Goal: Task Accomplishment & Management: Manage account settings

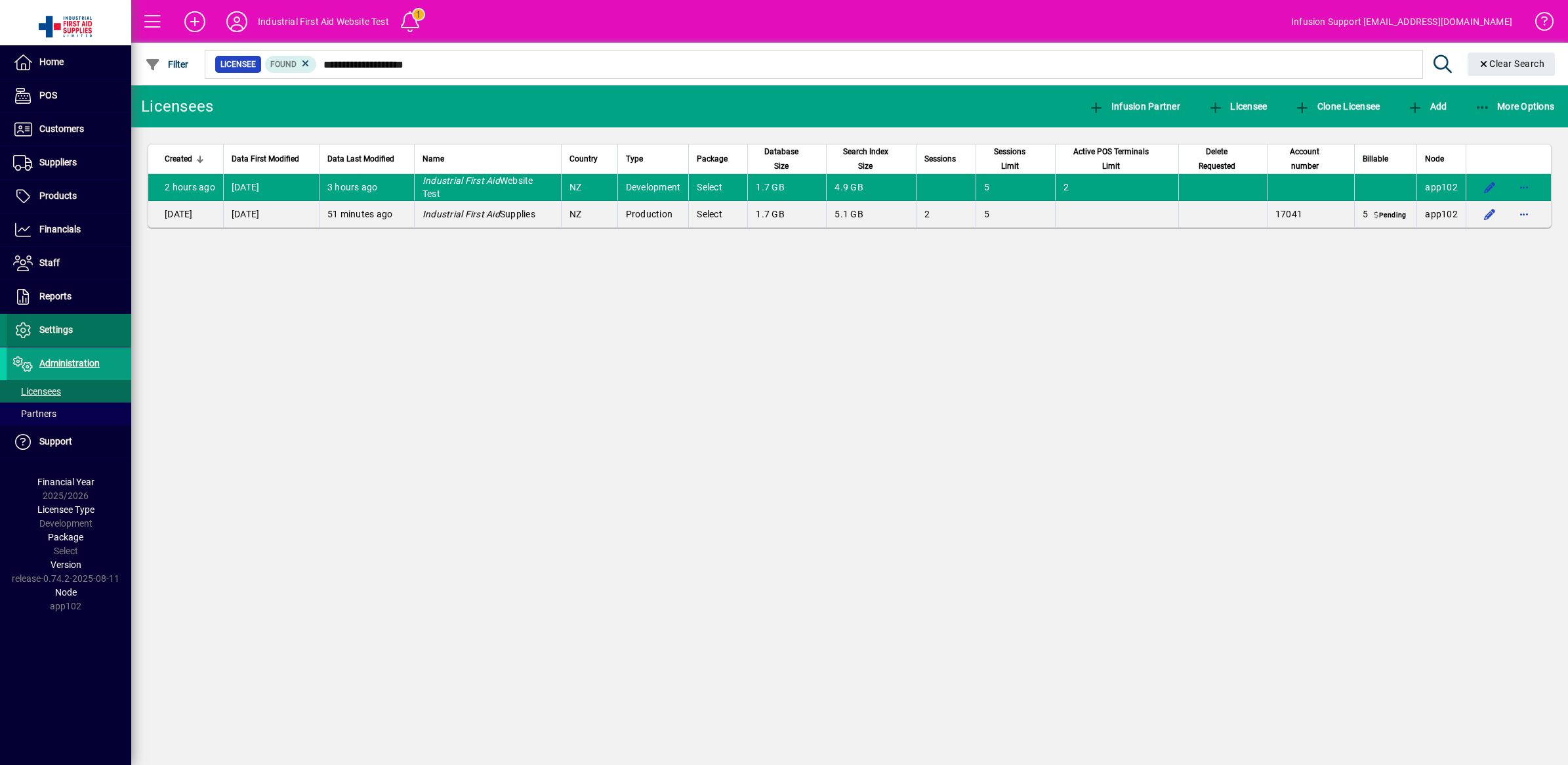
click at [56, 326] on span "Settings" at bounding box center [56, 329] width 33 height 11
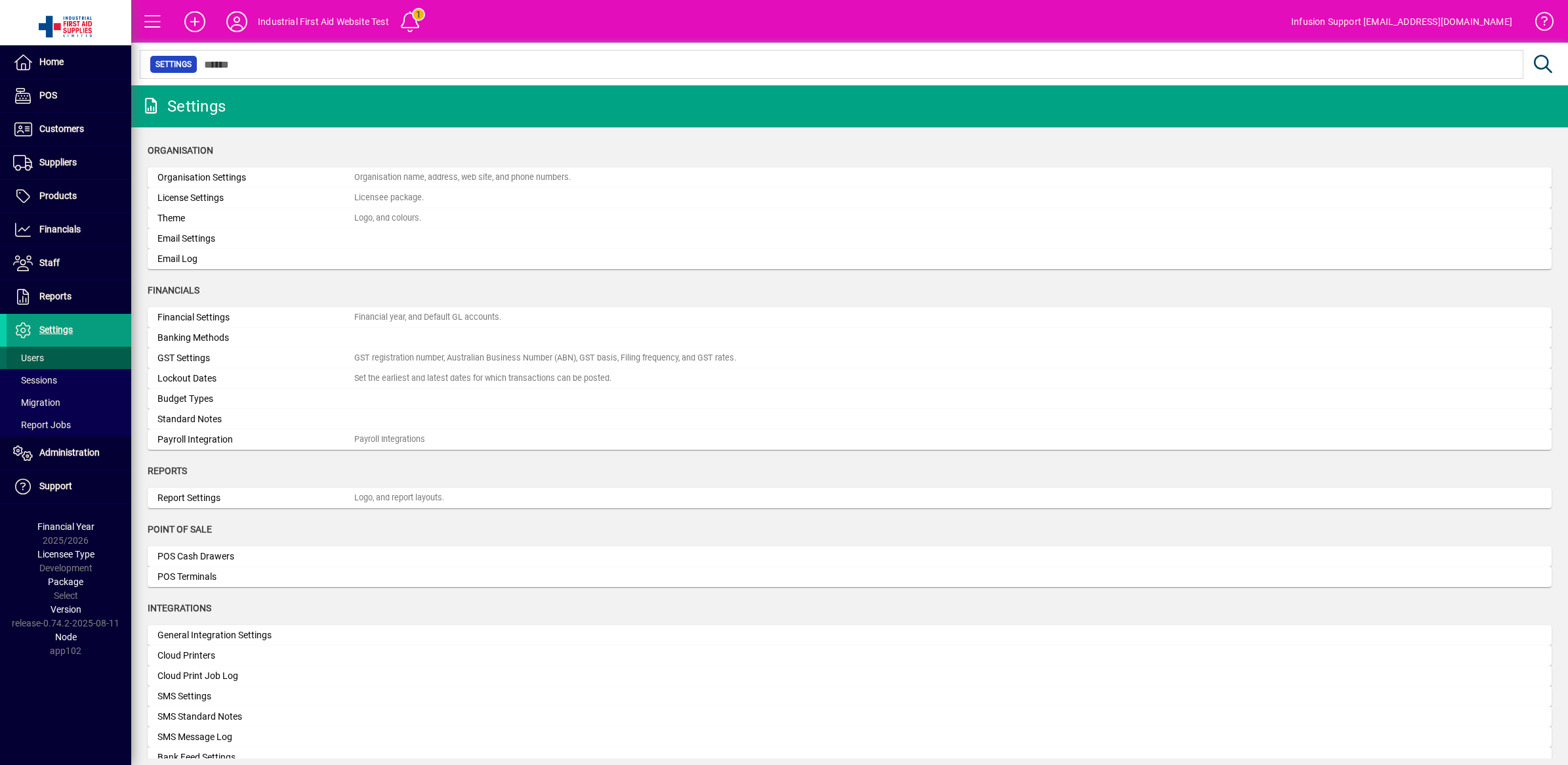
click at [32, 358] on span "Users" at bounding box center [28, 357] width 31 height 11
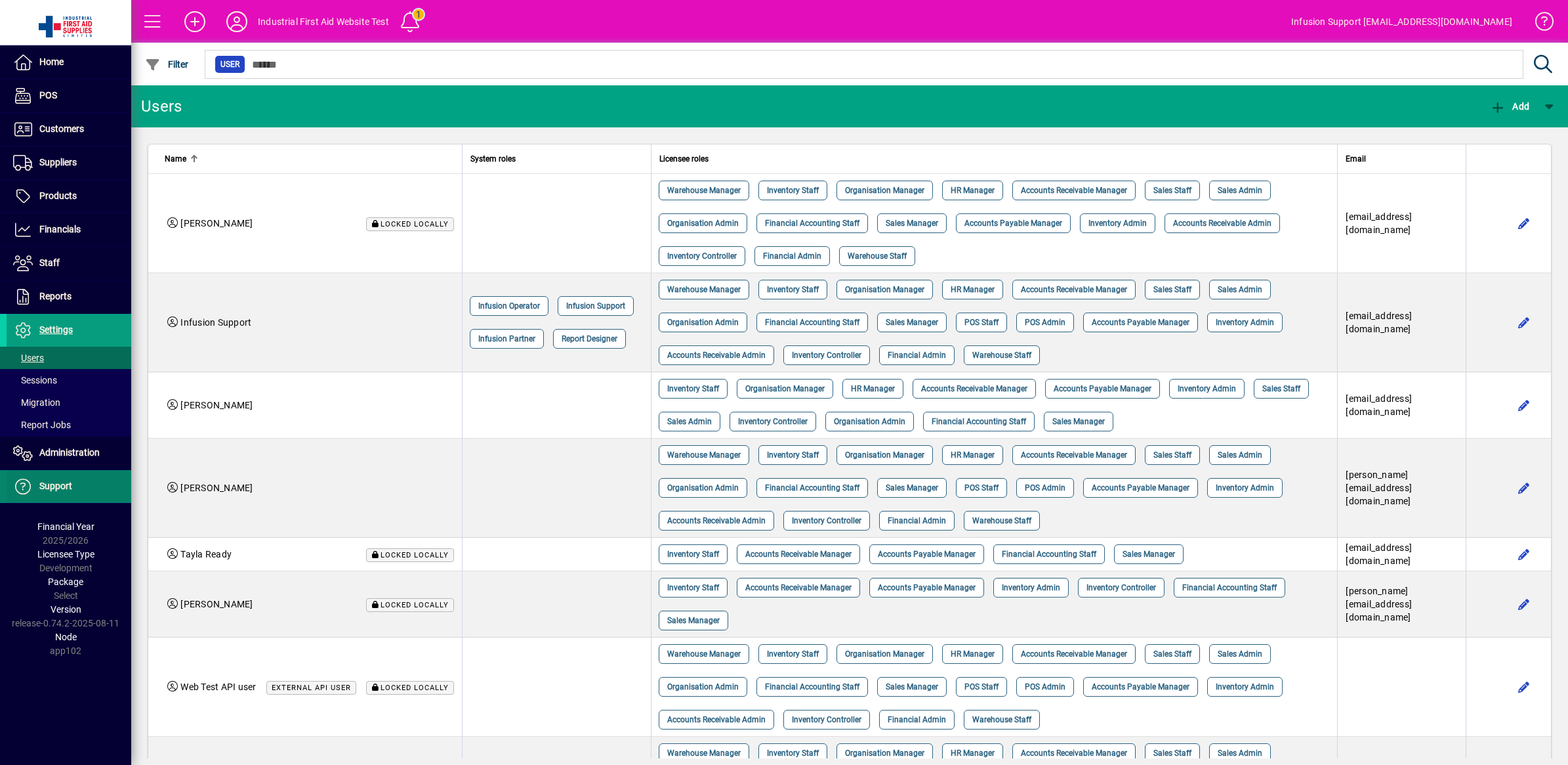
click at [63, 483] on span "Support" at bounding box center [56, 486] width 32 height 11
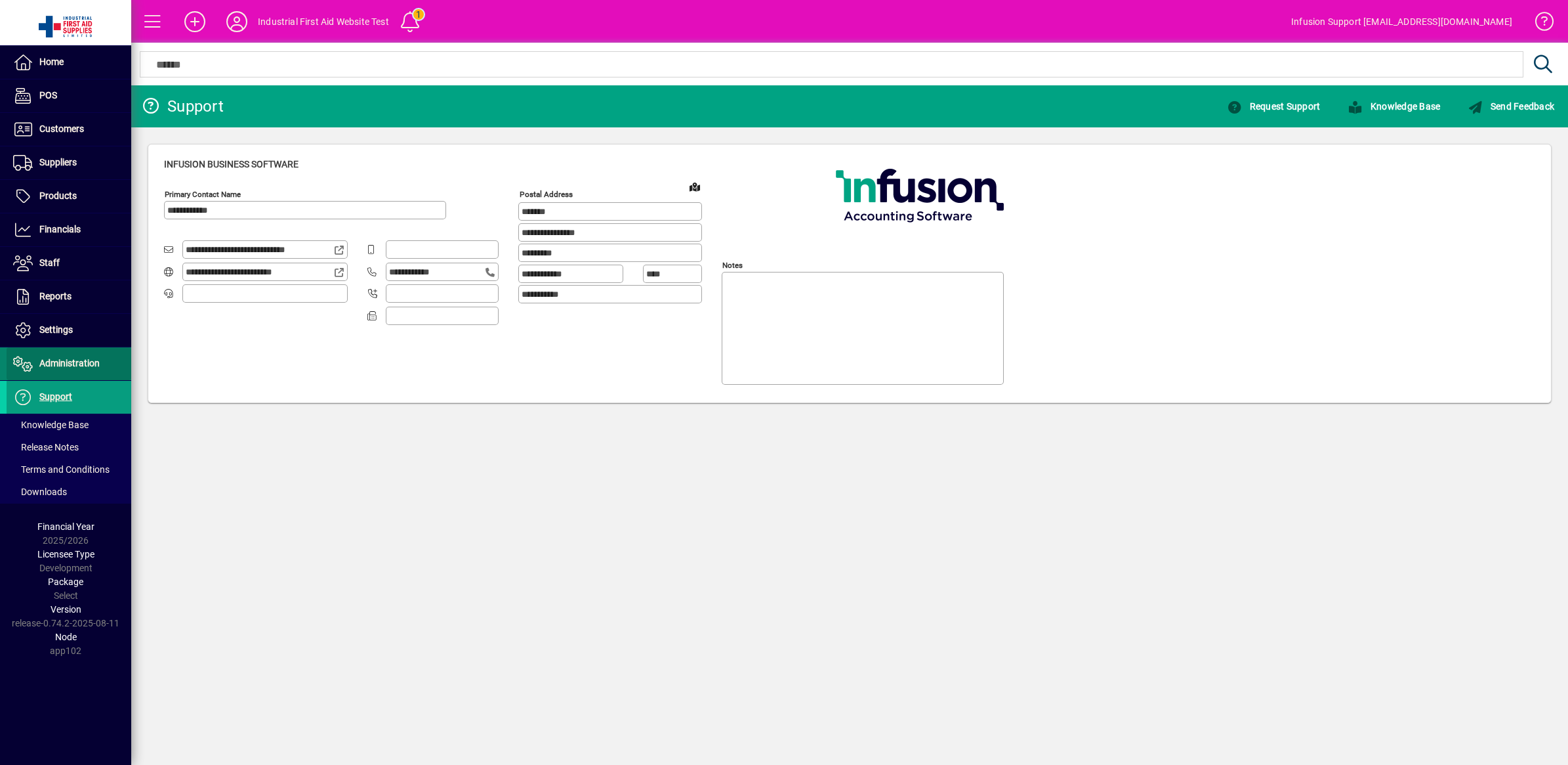
click at [66, 363] on span "Administration" at bounding box center [70, 363] width 61 height 11
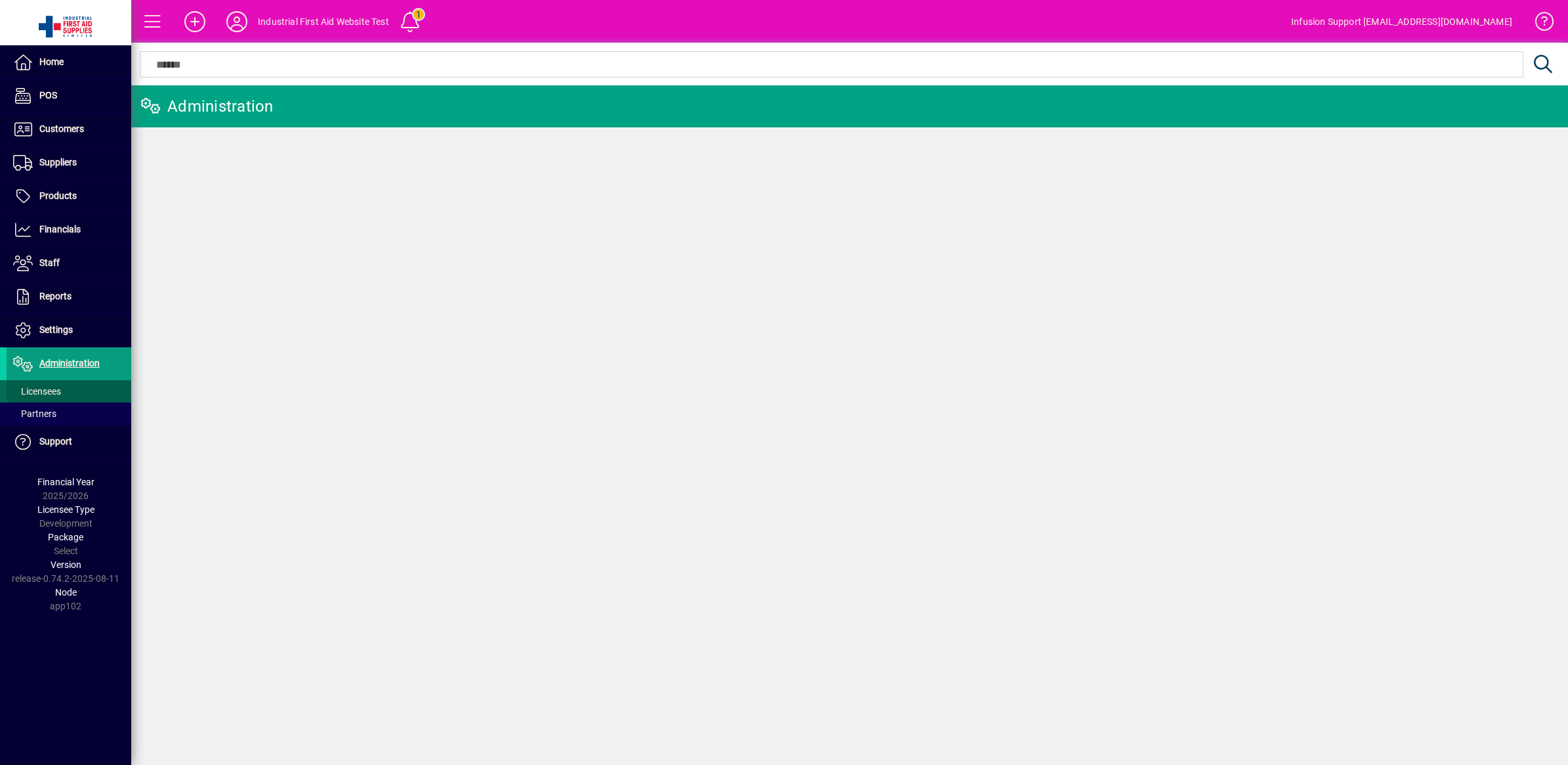
click at [37, 388] on span "Licensees" at bounding box center [37, 391] width 48 height 11
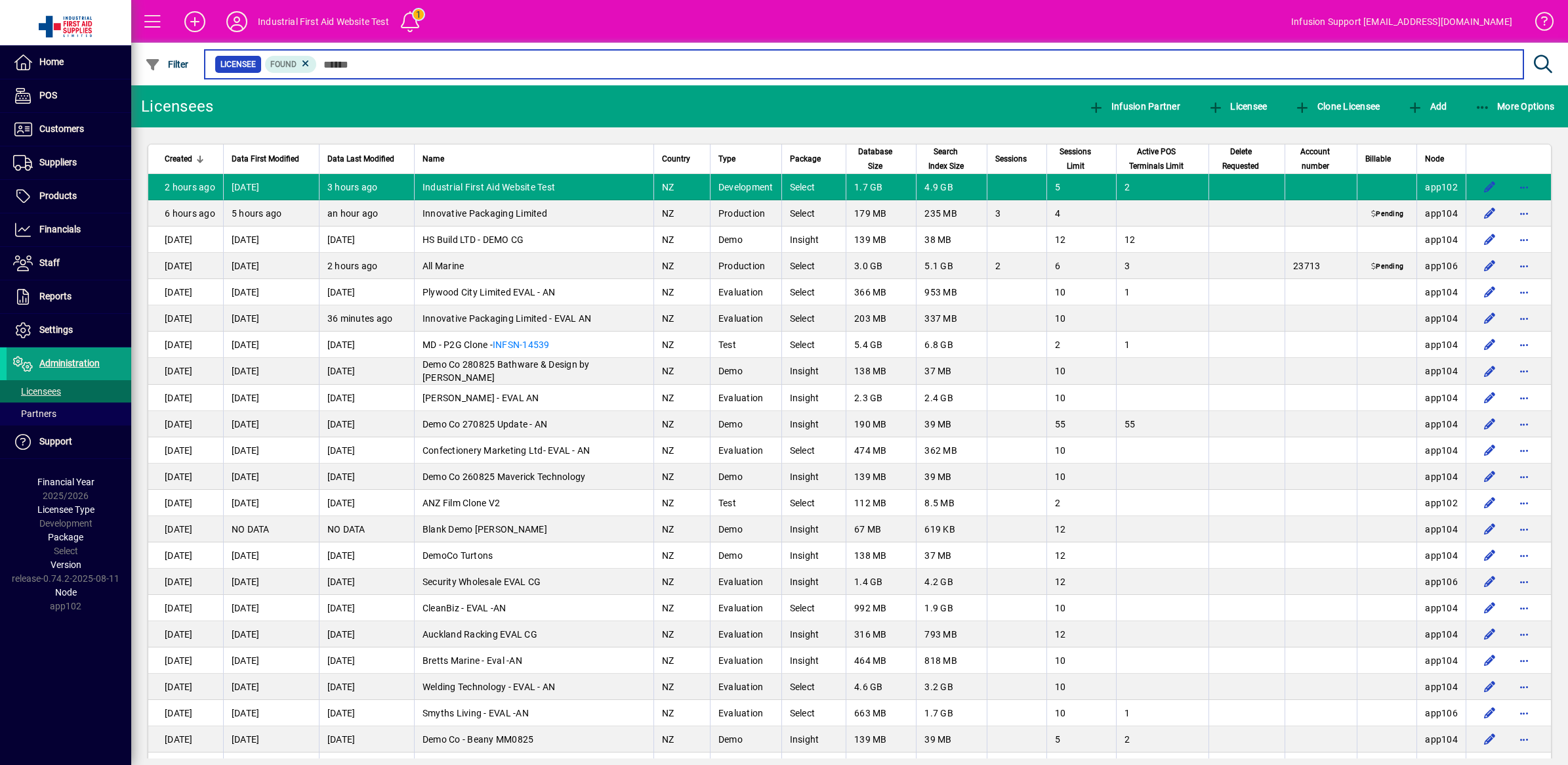
click at [390, 64] on input "text" at bounding box center [915, 64] width 1196 height 18
type input "**********"
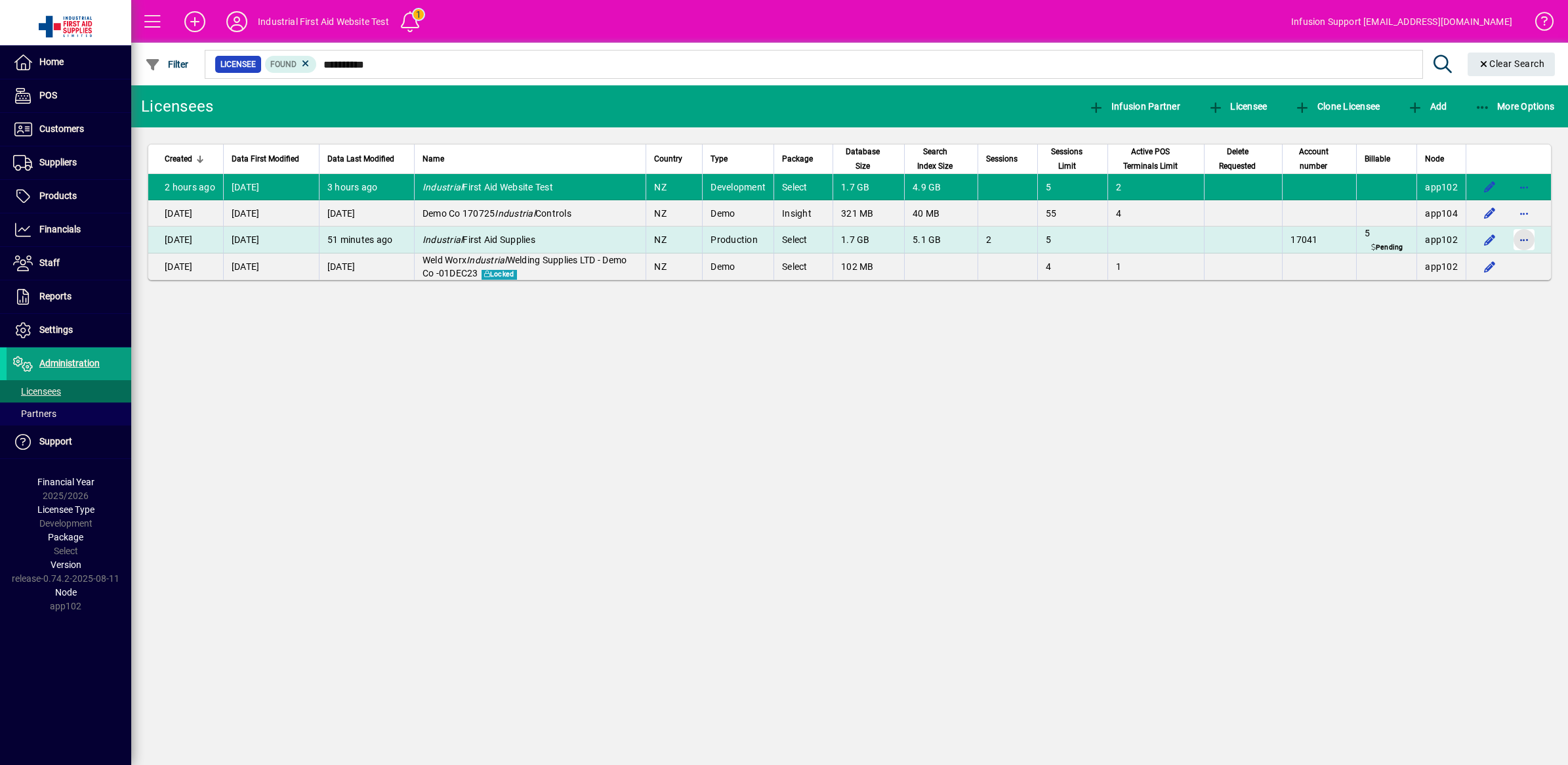
click at [1525, 232] on span "button" at bounding box center [1524, 240] width 32 height 32
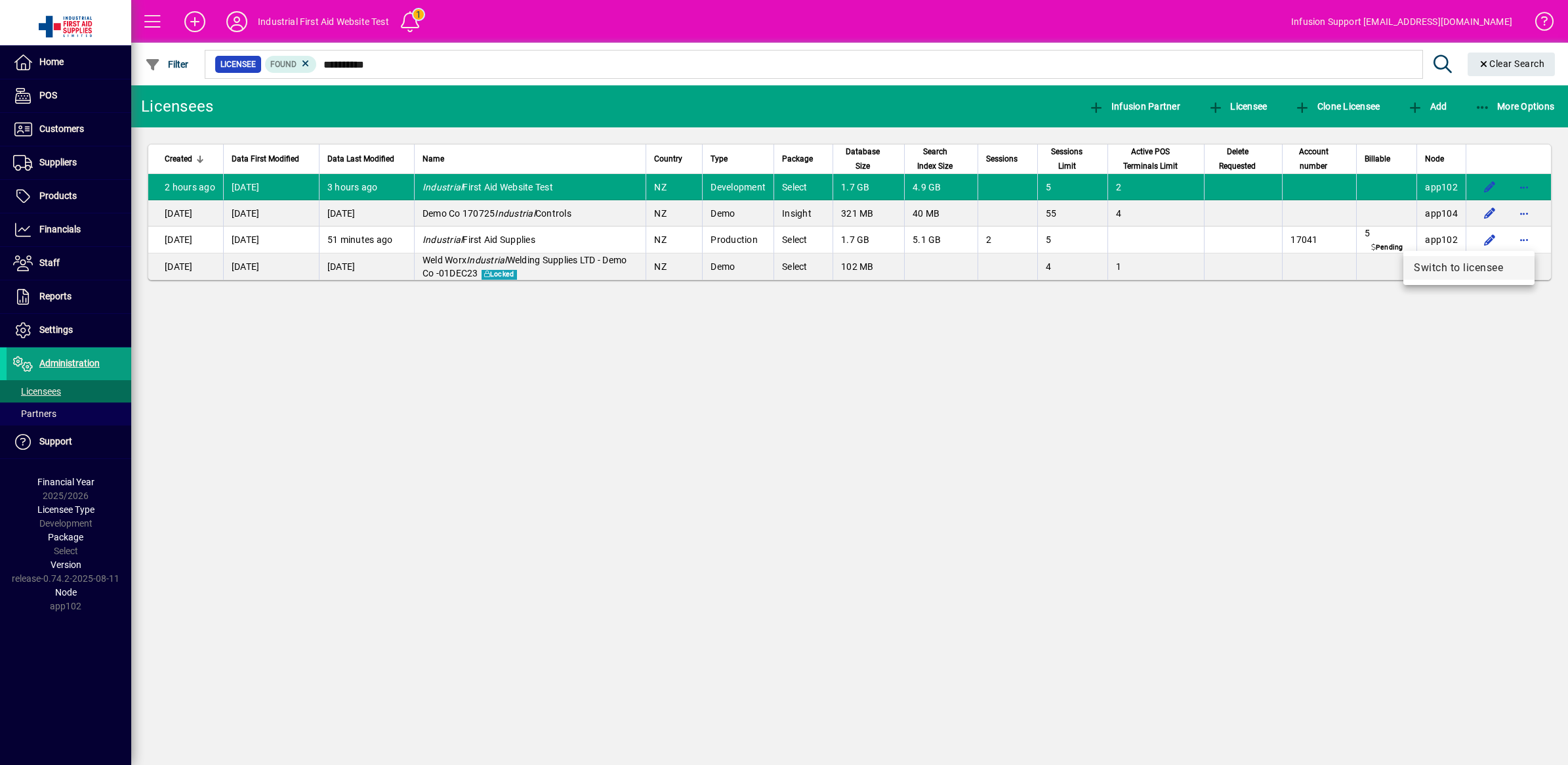
click at [1471, 265] on span "Switch to licensee" at bounding box center [1468, 268] width 110 height 16
